Goal: Find specific page/section: Find specific page/section

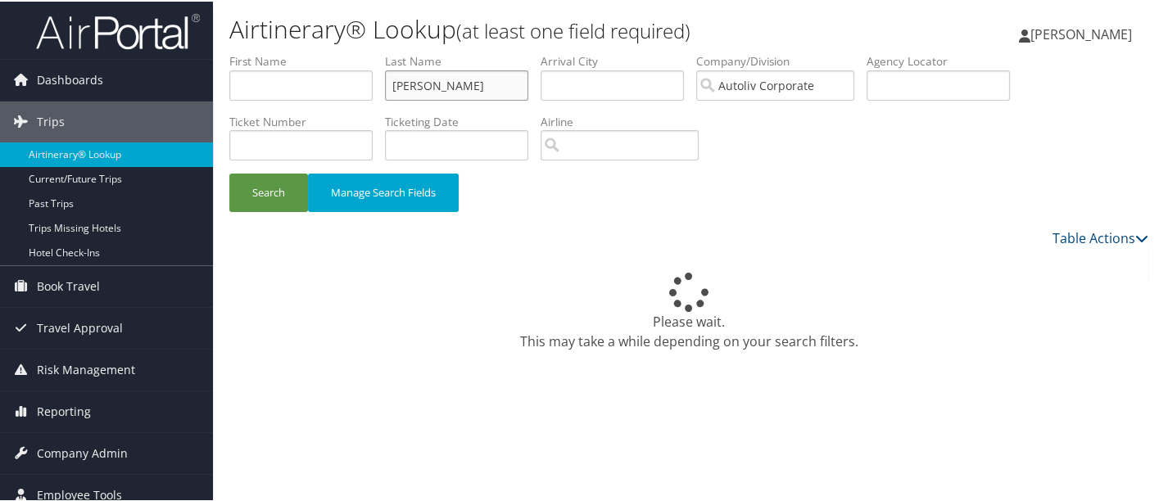
click at [465, 90] on input "[PERSON_NAME]" at bounding box center [456, 84] width 143 height 30
type input "k"
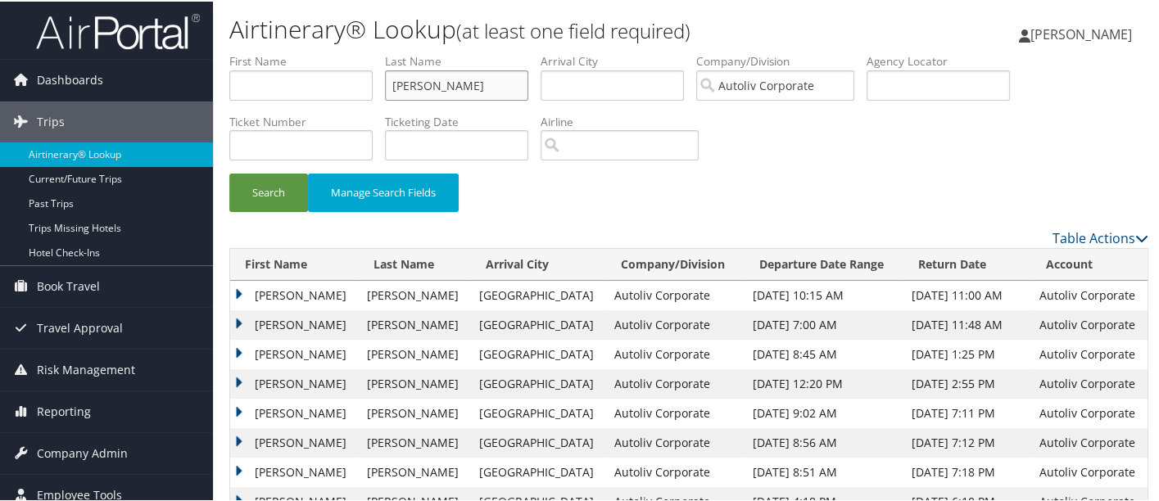
type input "[PERSON_NAME]"
click at [229, 172] on button "Search" at bounding box center [268, 191] width 79 height 39
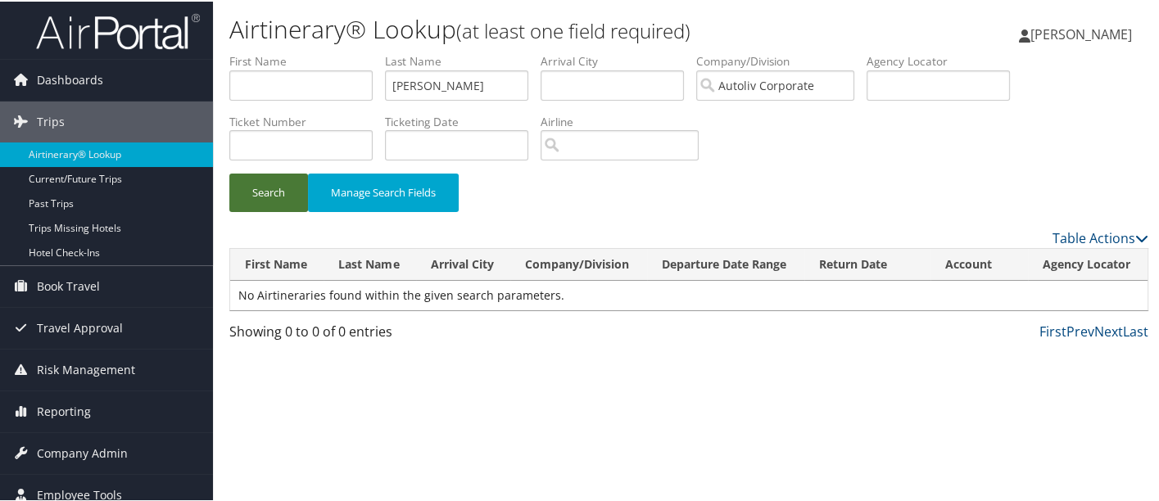
click at [275, 190] on button "Search" at bounding box center [268, 191] width 79 height 39
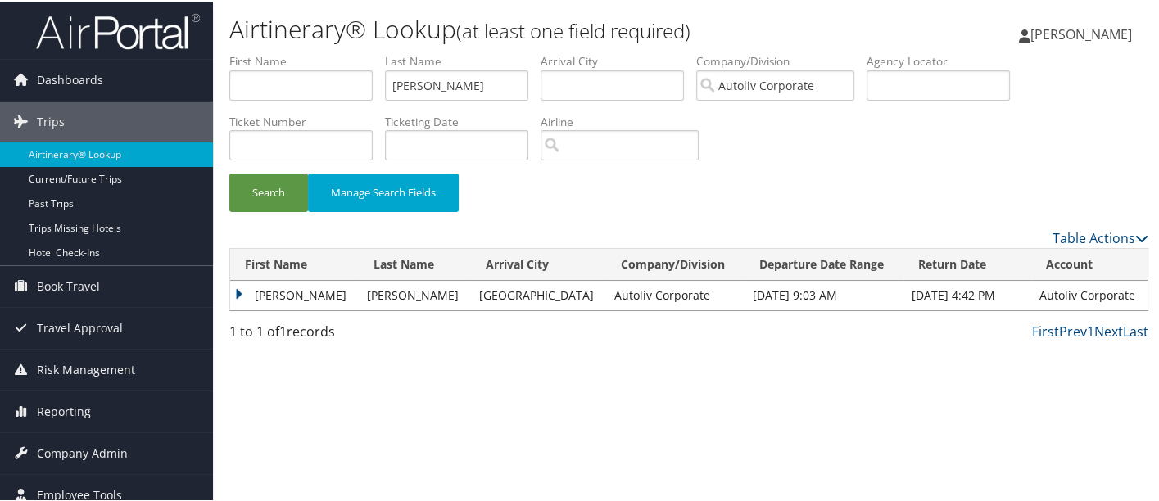
click at [317, 290] on td "[PERSON_NAME]" at bounding box center [294, 293] width 129 height 29
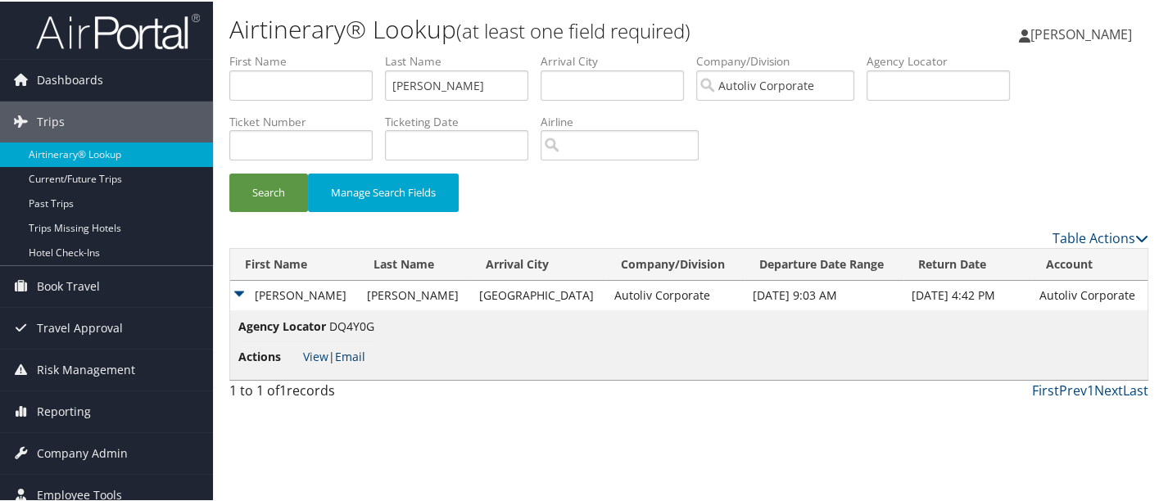
click at [358, 355] on link "Email" at bounding box center [350, 355] width 30 height 16
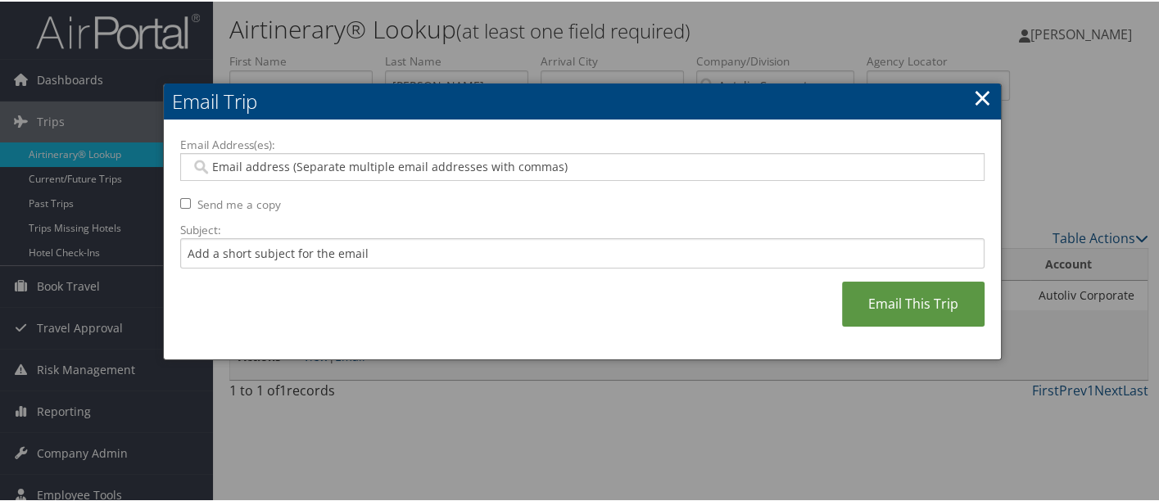
click at [280, 166] on input "Email Address(es):" at bounding box center [583, 165] width 784 height 16
type input "[PERSON_NAME]"
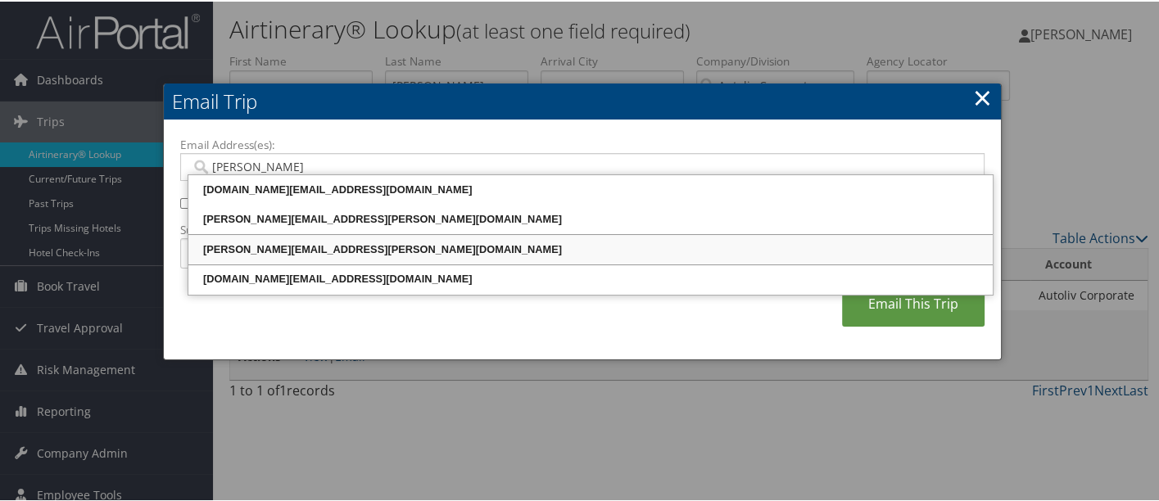
click at [292, 245] on div "[PERSON_NAME][EMAIL_ADDRESS][PERSON_NAME][DOMAIN_NAME]" at bounding box center [591, 248] width 800 height 16
type input "[PERSON_NAME][EMAIL_ADDRESS][PERSON_NAME][DOMAIN_NAME]"
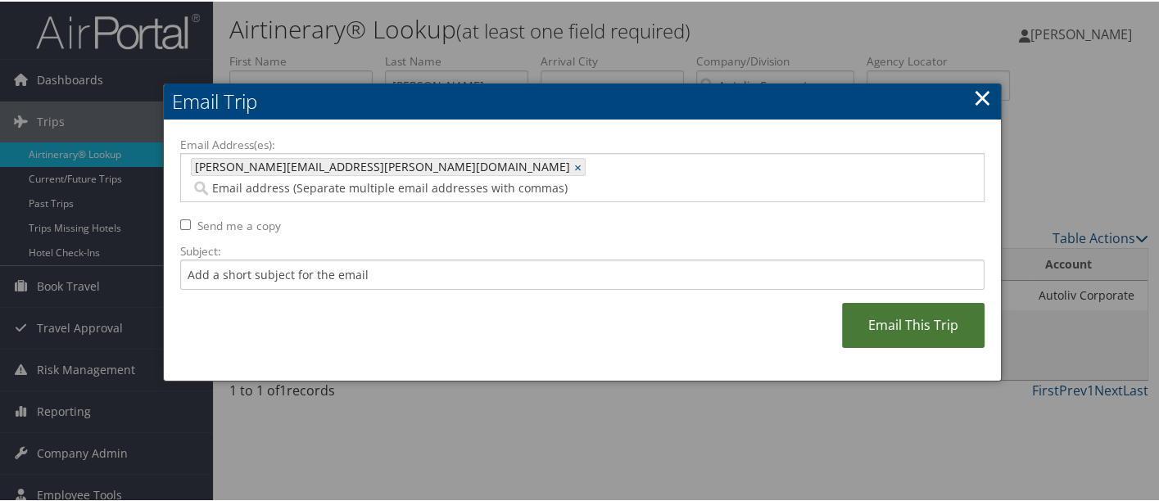
click at [923, 315] on link "Email This Trip" at bounding box center [913, 324] width 143 height 45
